Goal: Task Accomplishment & Management: Use online tool/utility

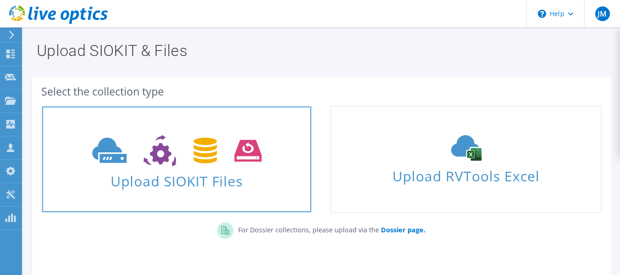
click at [179, 147] on icon at bounding box center [176, 151] width 169 height 32
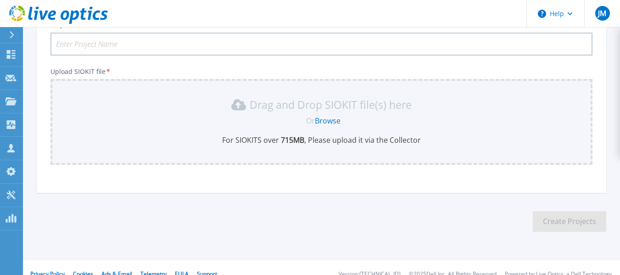
scroll to position [91, 0]
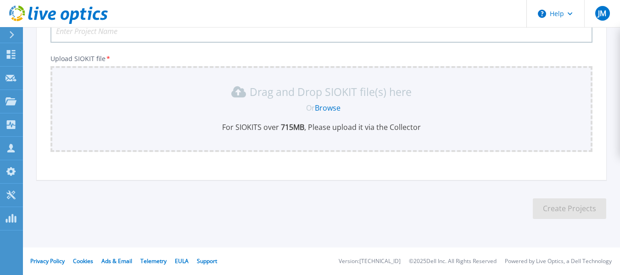
click at [324, 107] on link "Browse" at bounding box center [328, 108] width 26 height 10
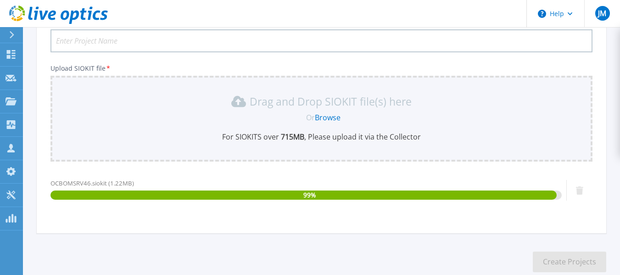
scroll to position [0, 0]
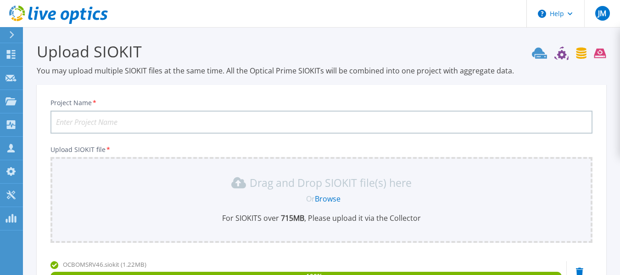
click at [106, 123] on input "Project Name *" at bounding box center [322, 122] width 542 height 23
paste input "[PERSON_NAME] Realty Limited"
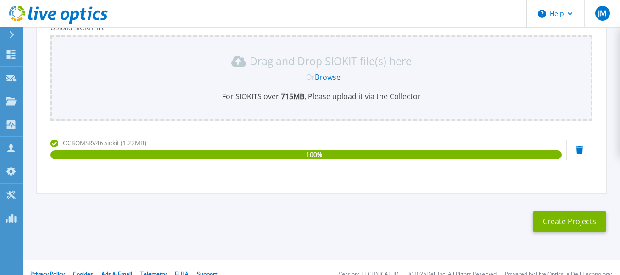
scroll to position [135, 0]
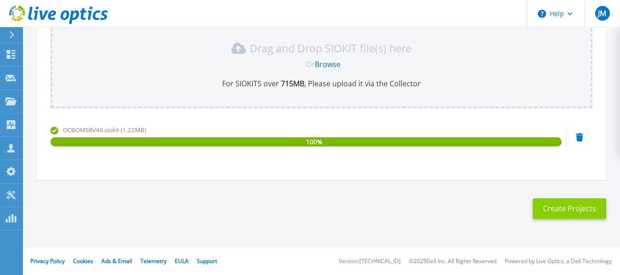
type input "[PERSON_NAME] Realty Limited"
click at [576, 209] on button "Create Projects" at bounding box center [569, 208] width 73 height 21
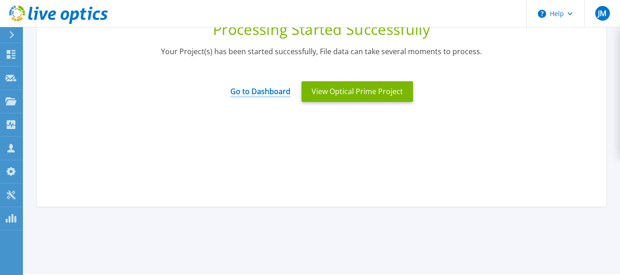
click at [260, 92] on link "Go to Dashboard" at bounding box center [260, 88] width 60 height 18
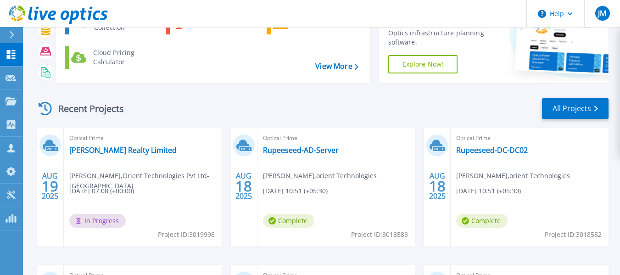
scroll to position [92, 0]
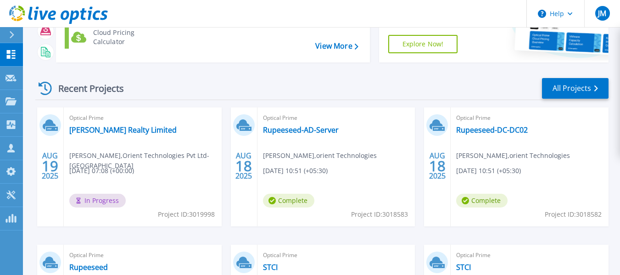
click at [486, 45] on div "Support Video Library Find tutorials, instructional guides and other support vi…" at bounding box center [441, 10] width 124 height 105
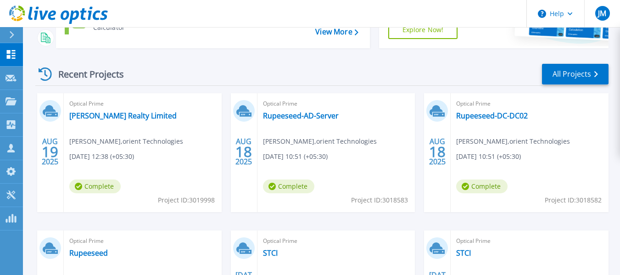
scroll to position [138, 0]
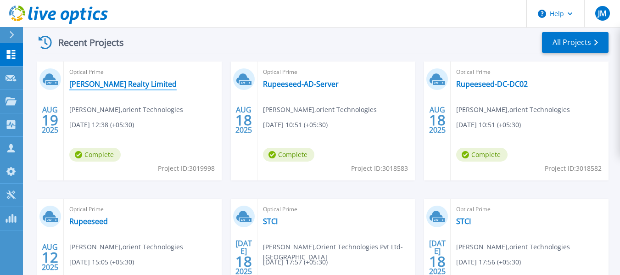
click at [98, 84] on link "Oberoi Realty Limited" at bounding box center [122, 83] width 107 height 9
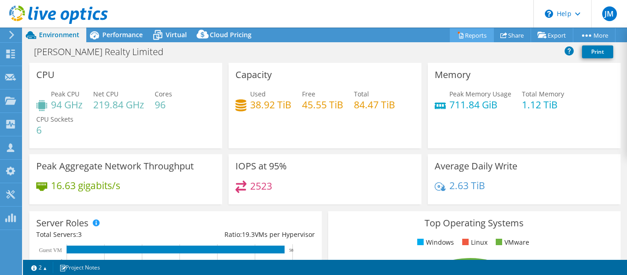
click at [466, 36] on link "Reports" at bounding box center [472, 35] width 44 height 14
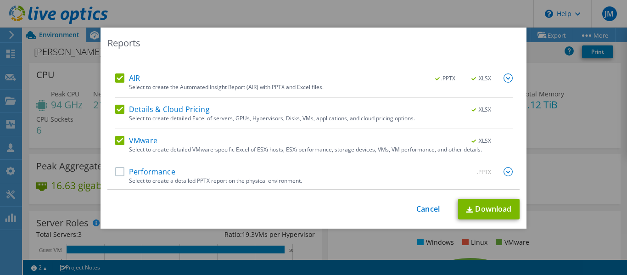
scroll to position [38, 0]
drag, startPoint x: 115, startPoint y: 170, endPoint x: 131, endPoint y: 173, distance: 16.8
click at [115, 171] on label "Performance" at bounding box center [145, 169] width 60 height 9
click at [0, 0] on input "Performance" at bounding box center [0, 0] width 0 height 0
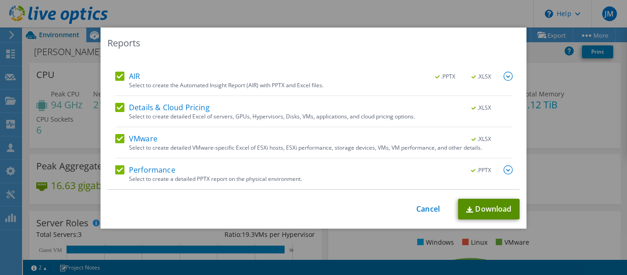
click at [477, 211] on link "Download" at bounding box center [489, 209] width 62 height 21
click at [417, 208] on link "Cancel" at bounding box center [427, 209] width 23 height 9
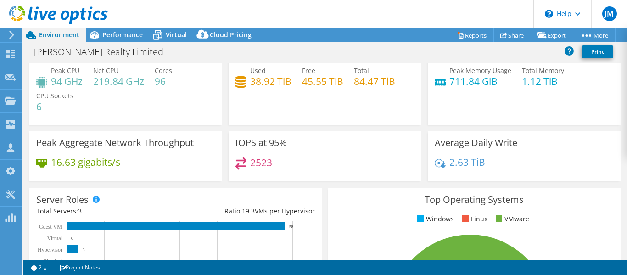
scroll to position [0, 0]
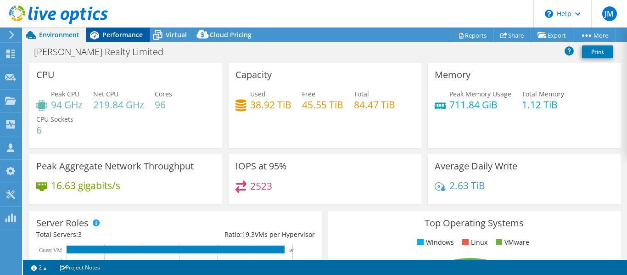
click at [134, 37] on span "Performance" at bounding box center [122, 34] width 40 height 9
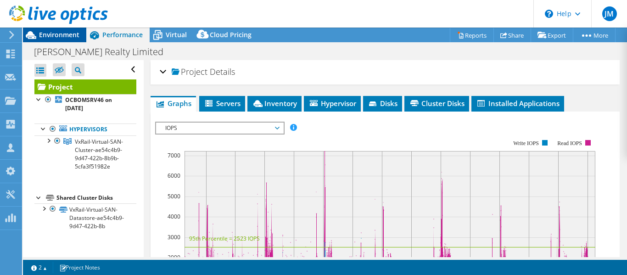
click at [56, 35] on span "Environment" at bounding box center [59, 34] width 40 height 9
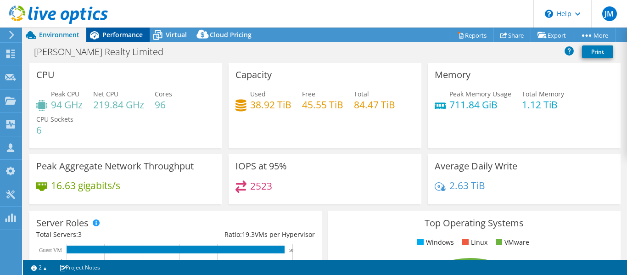
click at [113, 37] on span "Performance" at bounding box center [122, 34] width 40 height 9
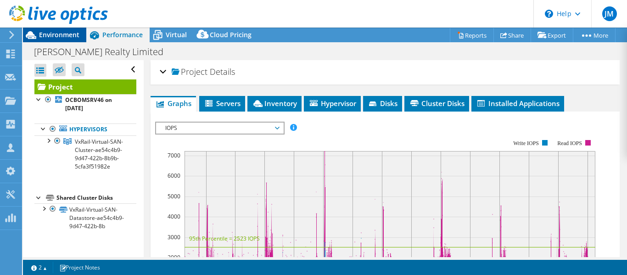
click at [49, 35] on span "Environment" at bounding box center [59, 34] width 40 height 9
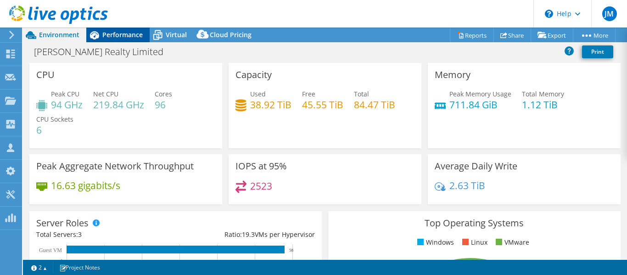
click at [127, 33] on span "Performance" at bounding box center [122, 34] width 40 height 9
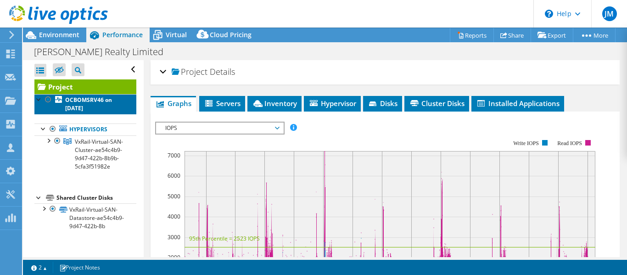
click at [76, 101] on b "OCBOMSRV46 on [DATE]" at bounding box center [88, 104] width 47 height 16
